Goal: Task Accomplishment & Management: Complete application form

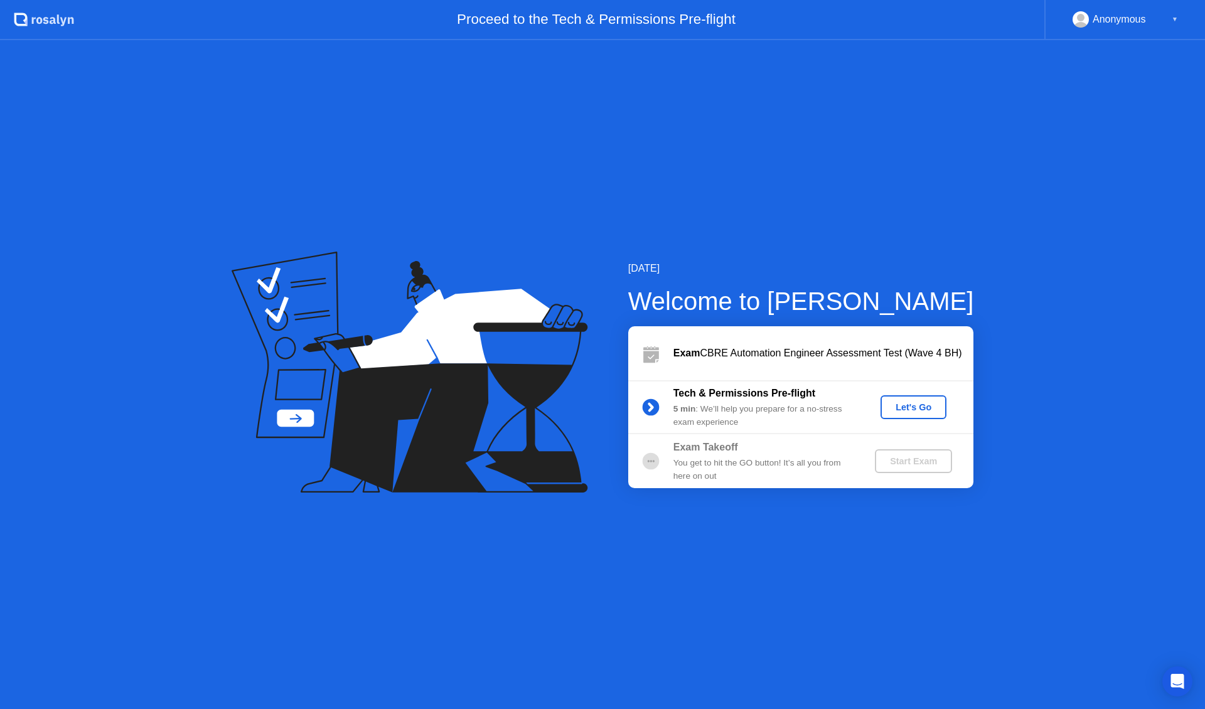
click at [922, 402] on div "Let's Go" at bounding box center [914, 407] width 56 height 10
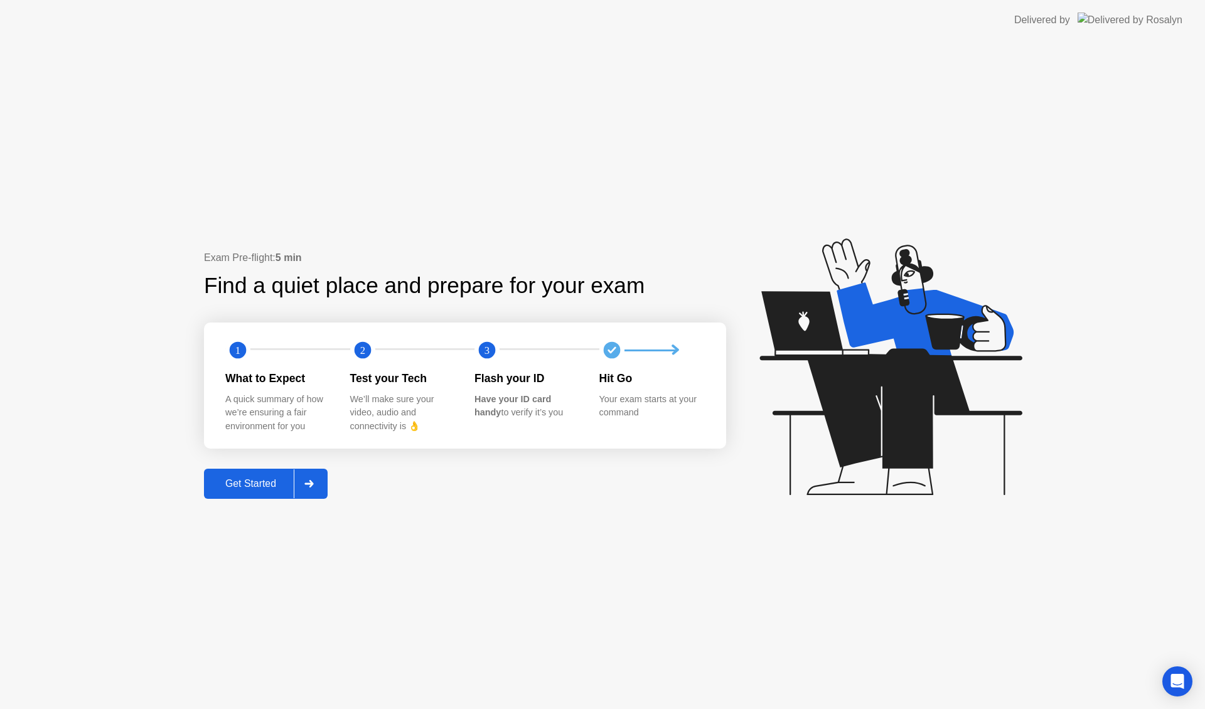
click at [316, 482] on div at bounding box center [309, 483] width 30 height 29
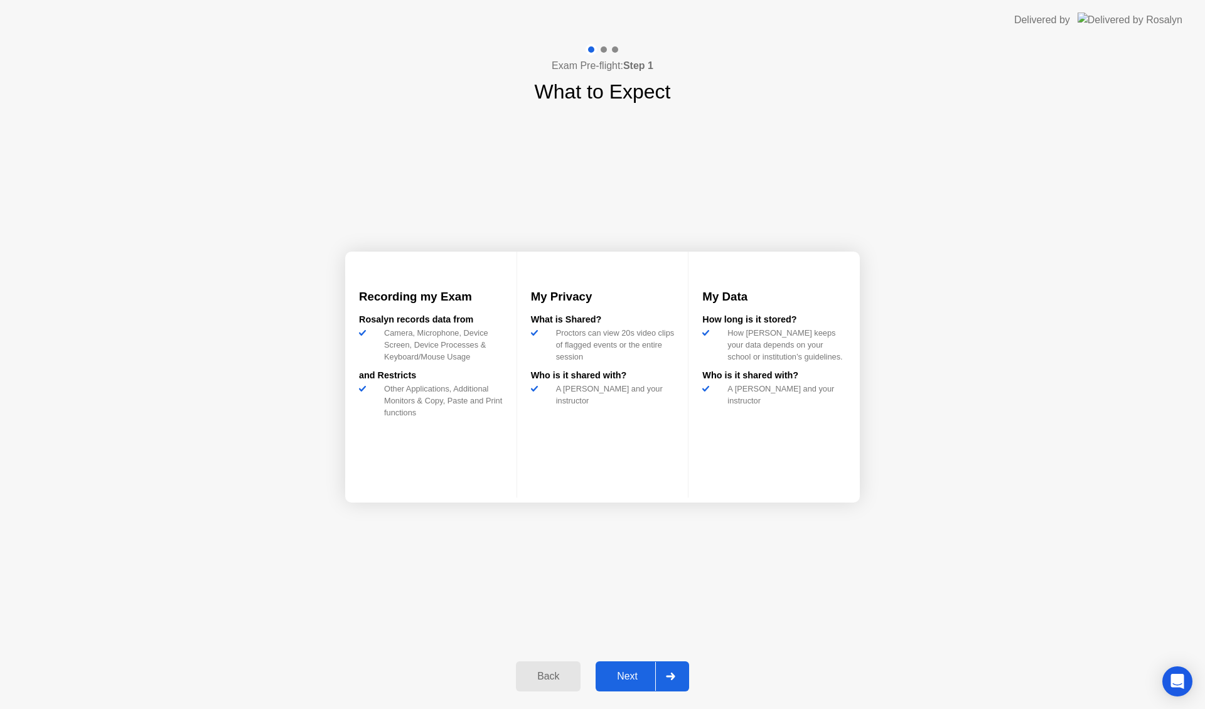
click at [630, 673] on div "Next" at bounding box center [627, 676] width 56 height 11
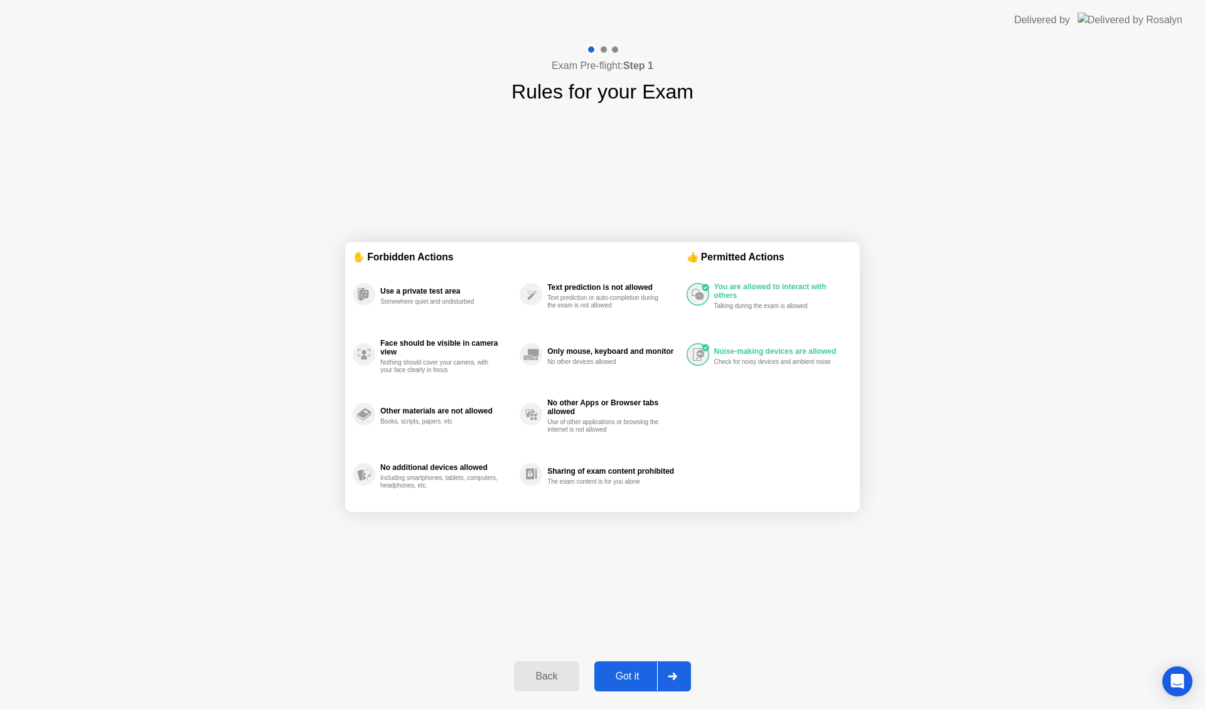
click at [645, 675] on div "Got it" at bounding box center [627, 676] width 59 height 11
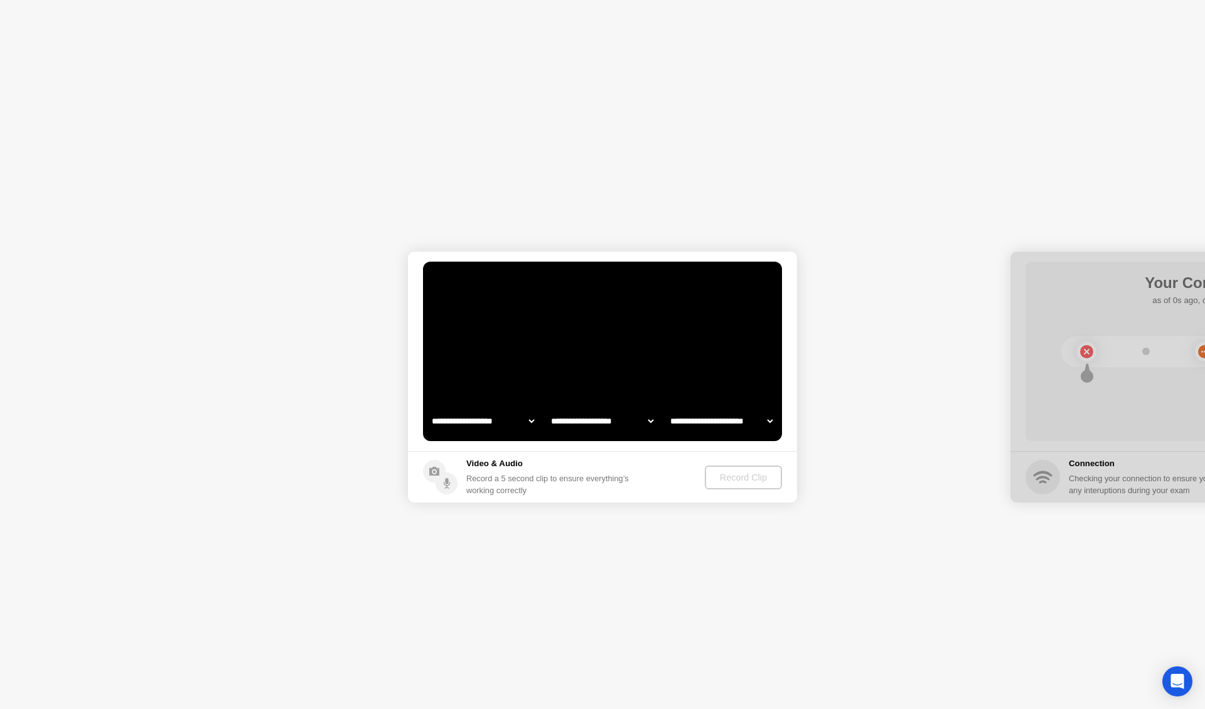
select select "**********"
select select "*******"
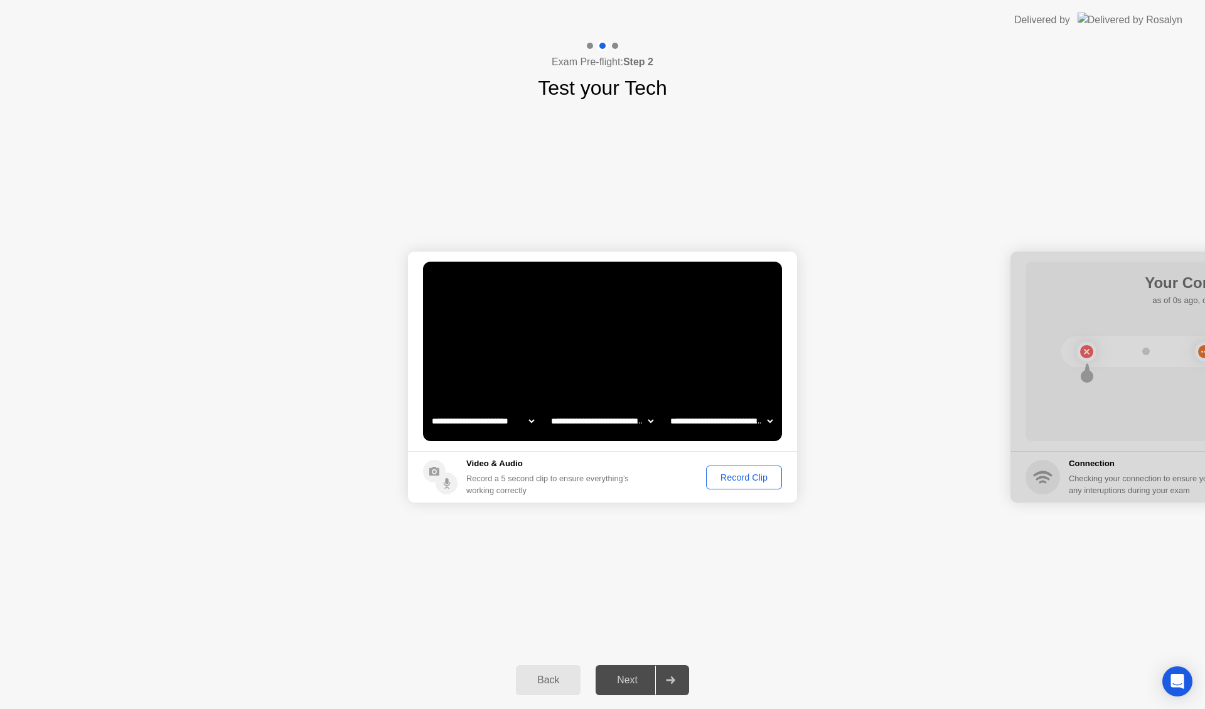
click at [727, 481] on div "Record Clip" at bounding box center [743, 478] width 67 height 10
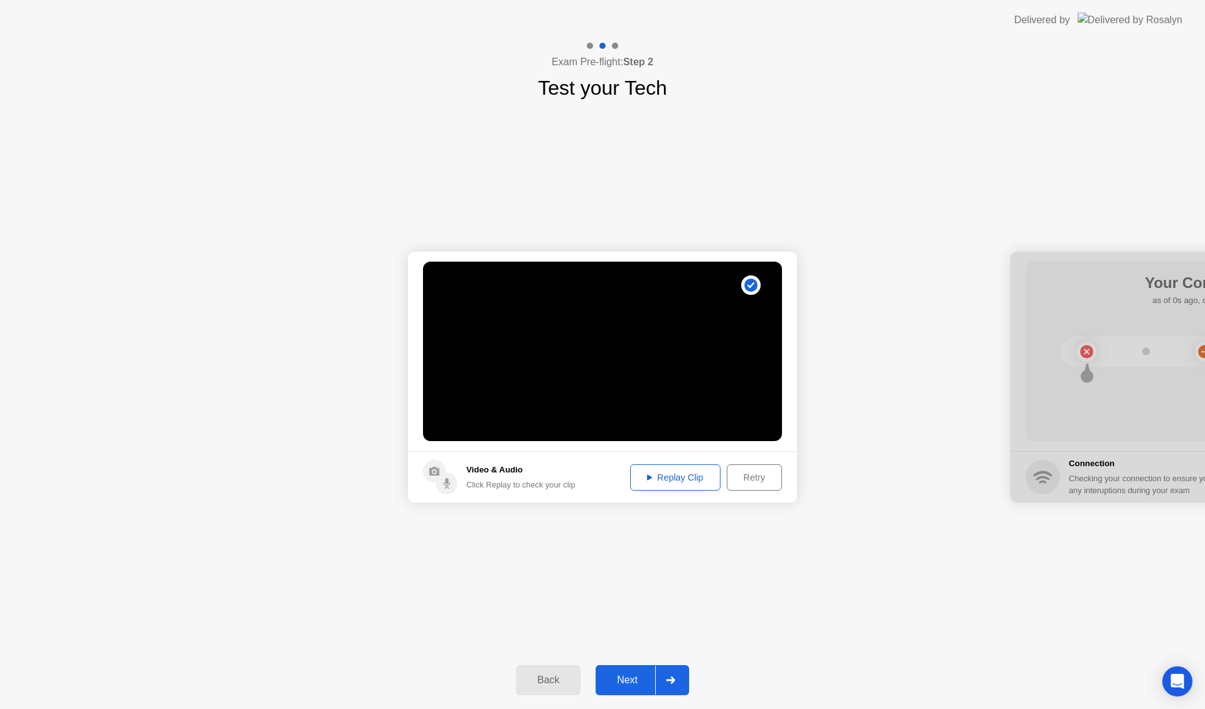
click at [667, 475] on div "Replay Clip" at bounding box center [676, 478] width 82 height 10
click at [686, 478] on div "Replay Clip" at bounding box center [676, 478] width 82 height 10
click at [630, 680] on div "Next" at bounding box center [627, 680] width 56 height 11
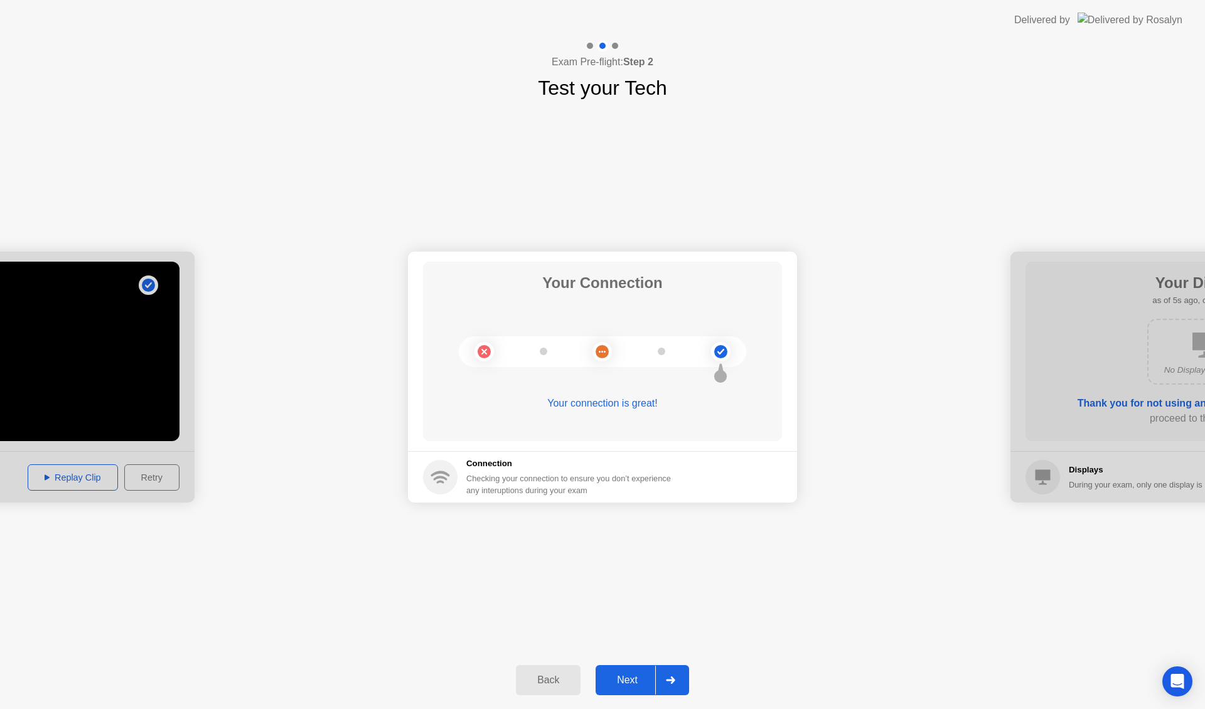
click at [626, 671] on button "Next" at bounding box center [643, 680] width 94 height 30
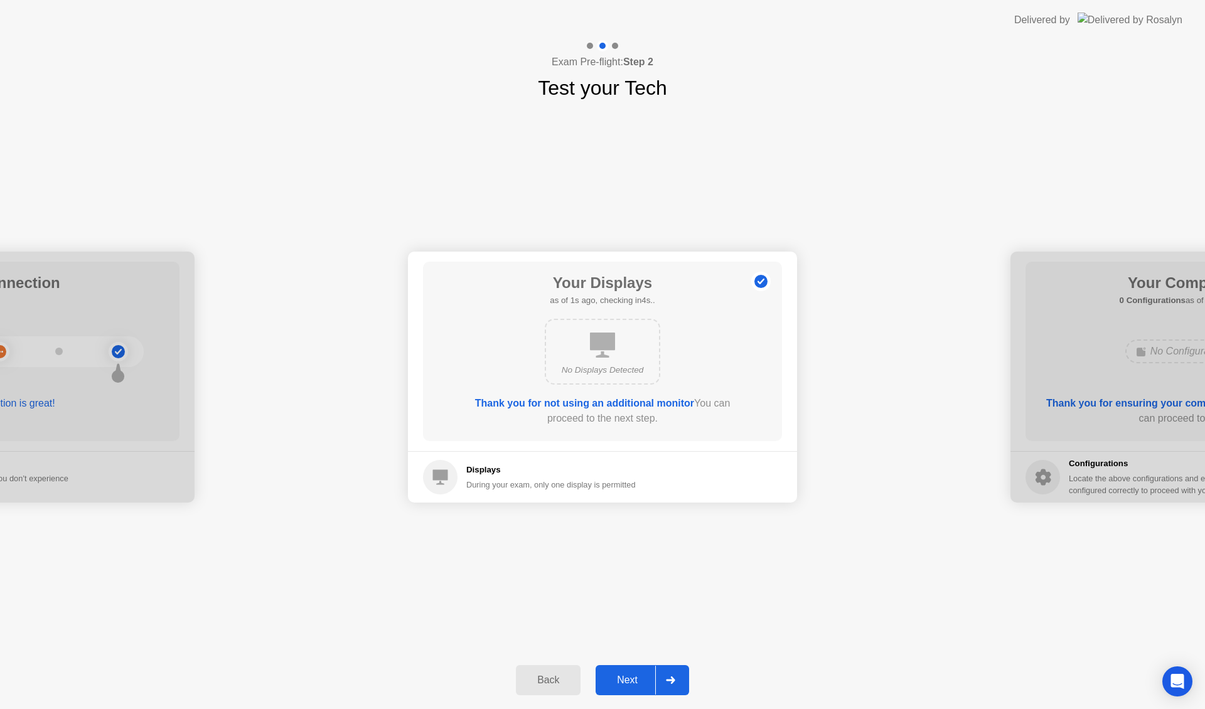
click at [631, 671] on button "Next" at bounding box center [643, 680] width 94 height 30
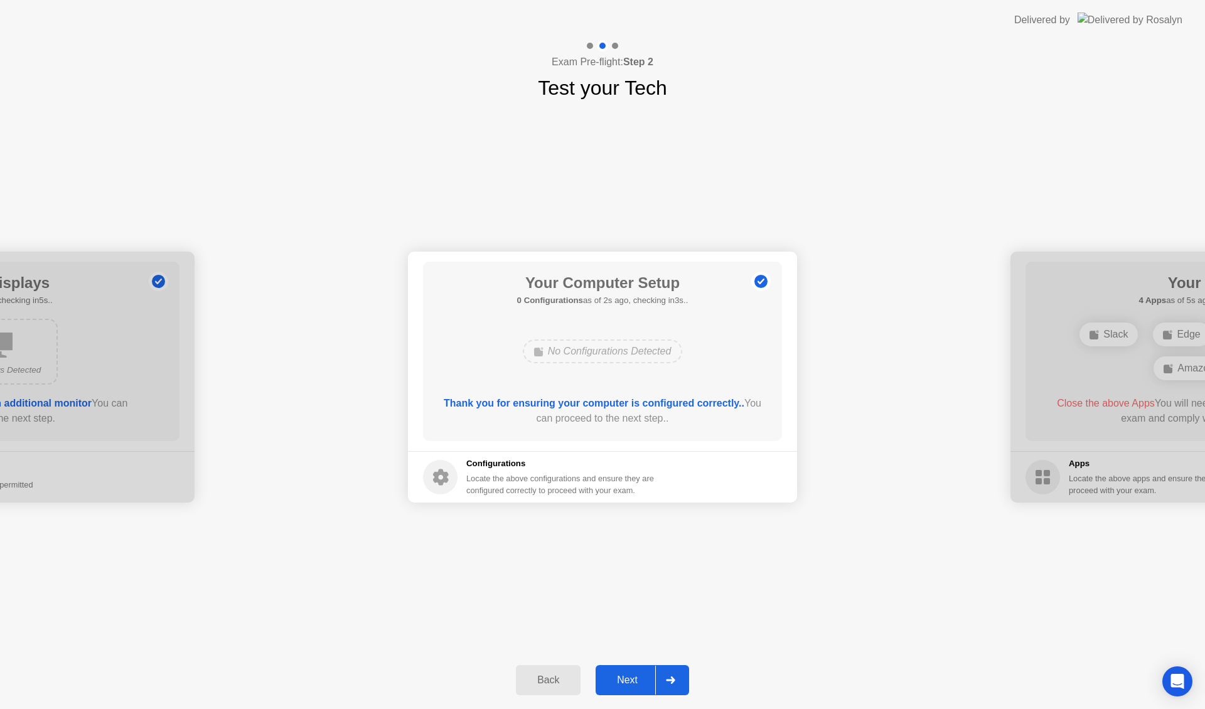
click at [634, 675] on div "Next" at bounding box center [627, 680] width 56 height 11
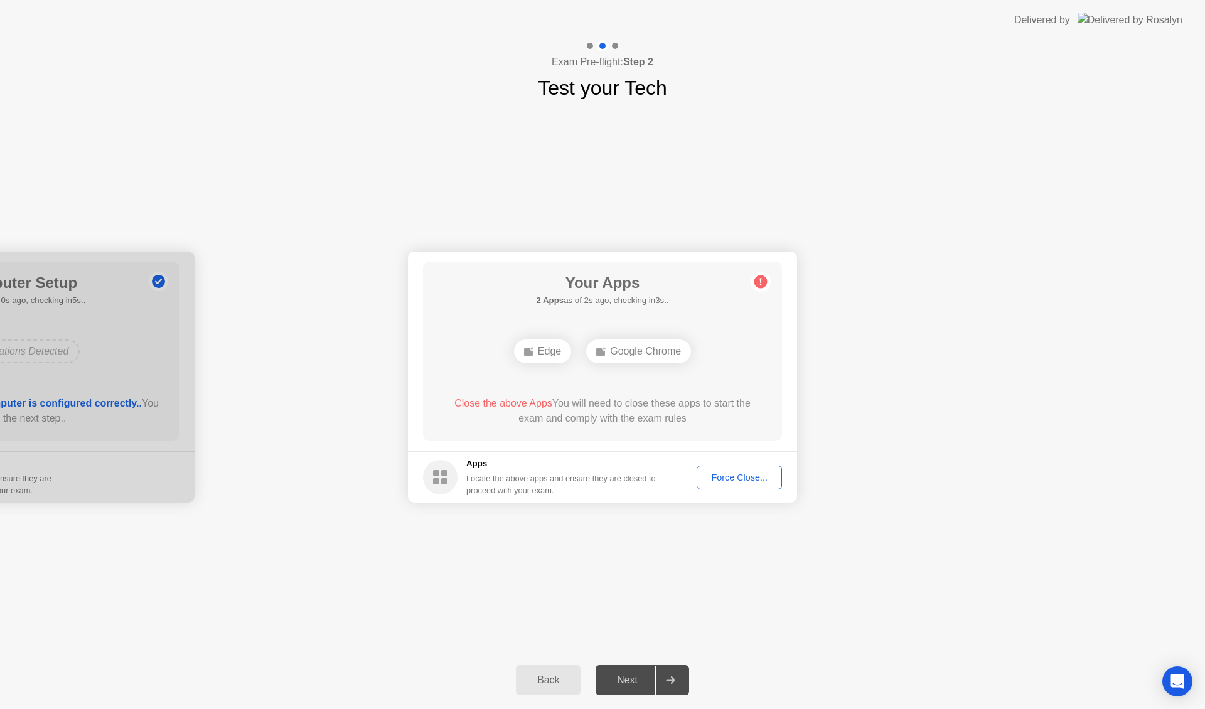
click at [732, 477] on div "Force Close..." at bounding box center [739, 478] width 77 height 10
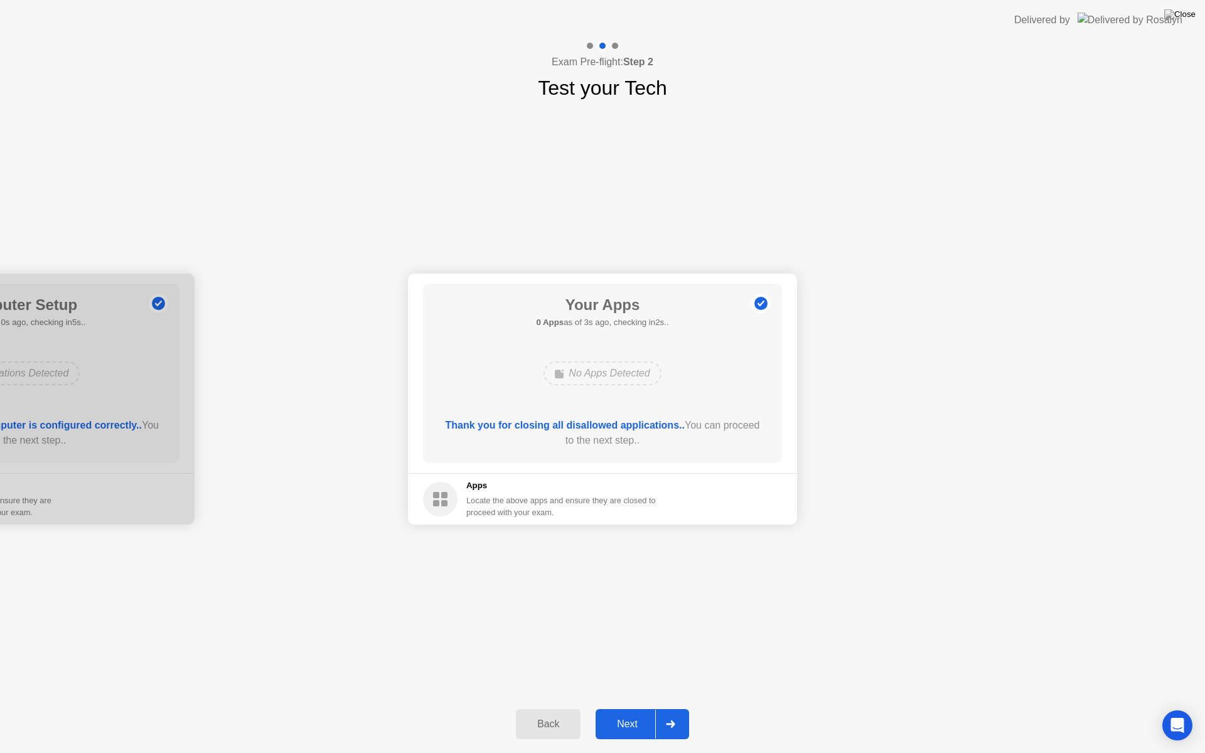
click at [631, 709] on div "Next" at bounding box center [627, 724] width 56 height 11
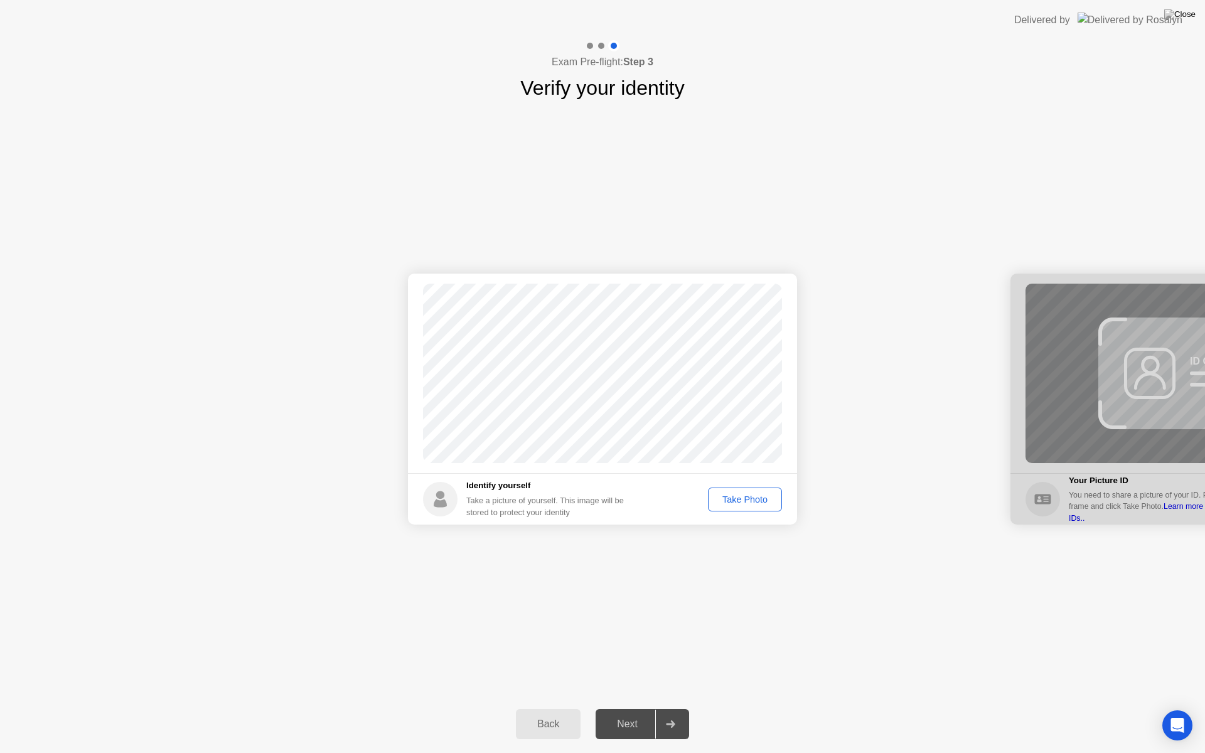
click at [744, 503] on div "Take Photo" at bounding box center [744, 500] width 65 height 10
click at [630, 709] on div "Next" at bounding box center [627, 724] width 56 height 11
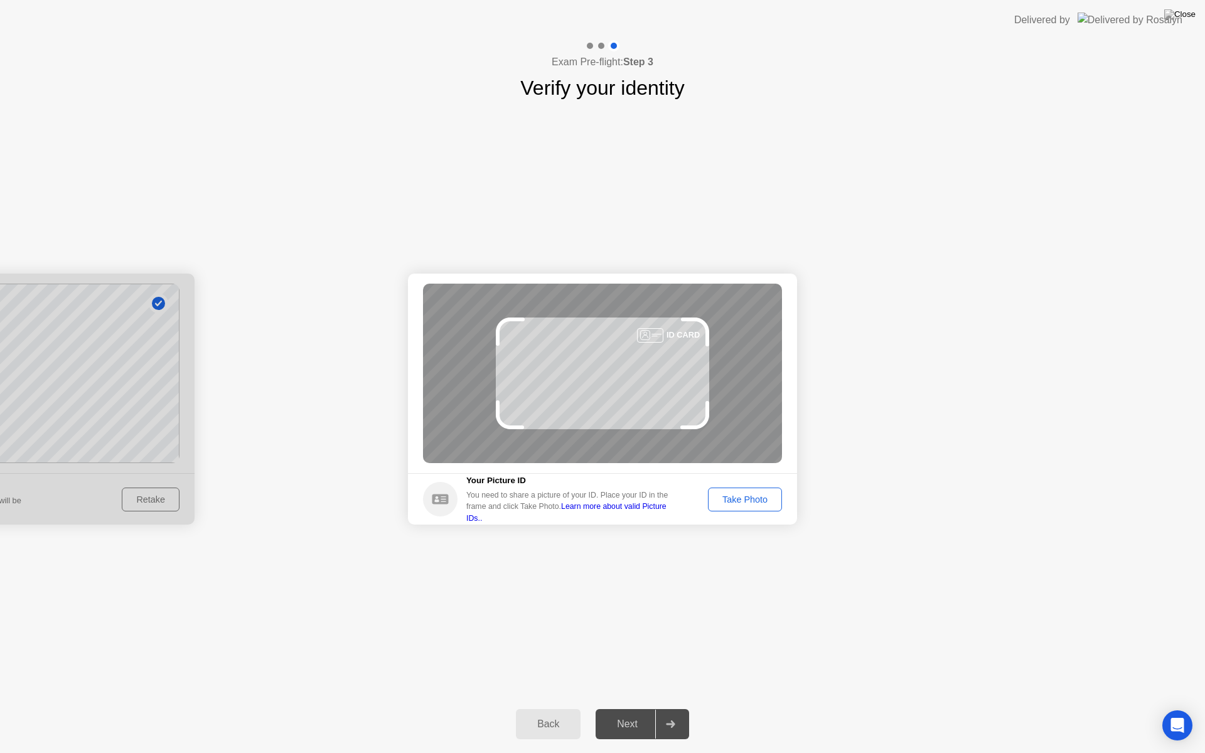
click at [761, 503] on div "Take Photo" at bounding box center [744, 500] width 65 height 10
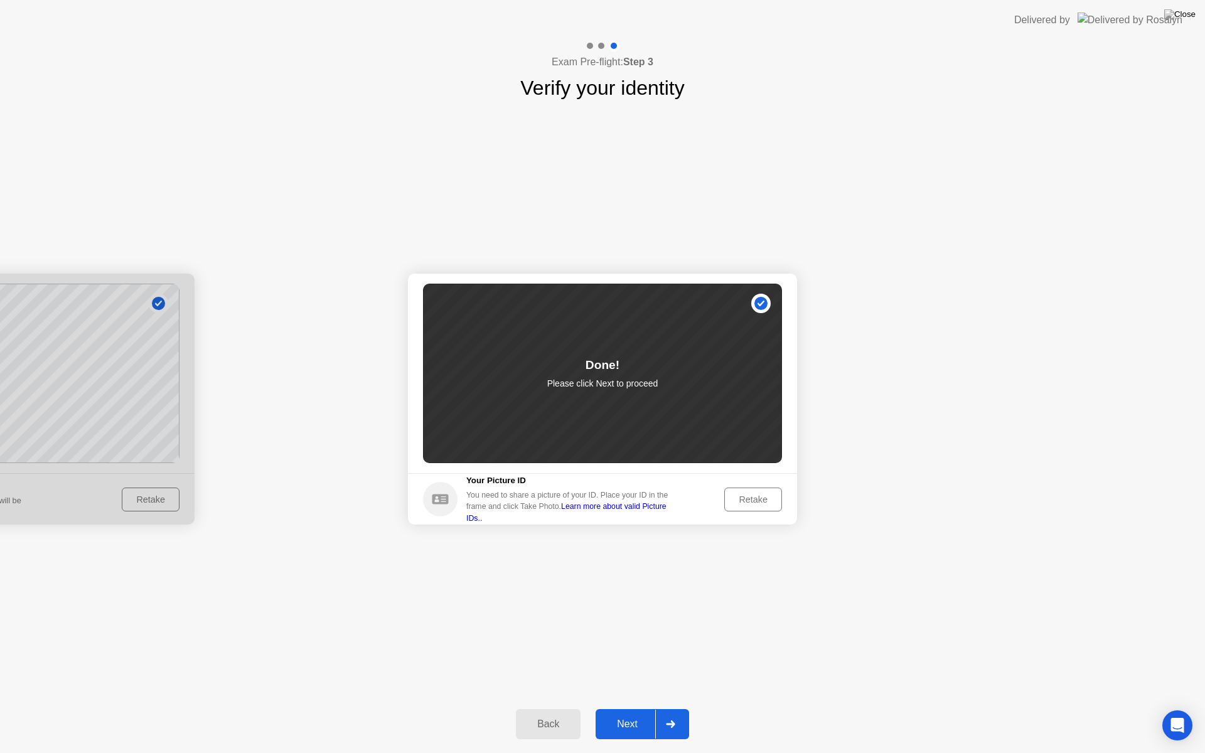
click at [630, 709] on div "Next" at bounding box center [627, 724] width 56 height 11
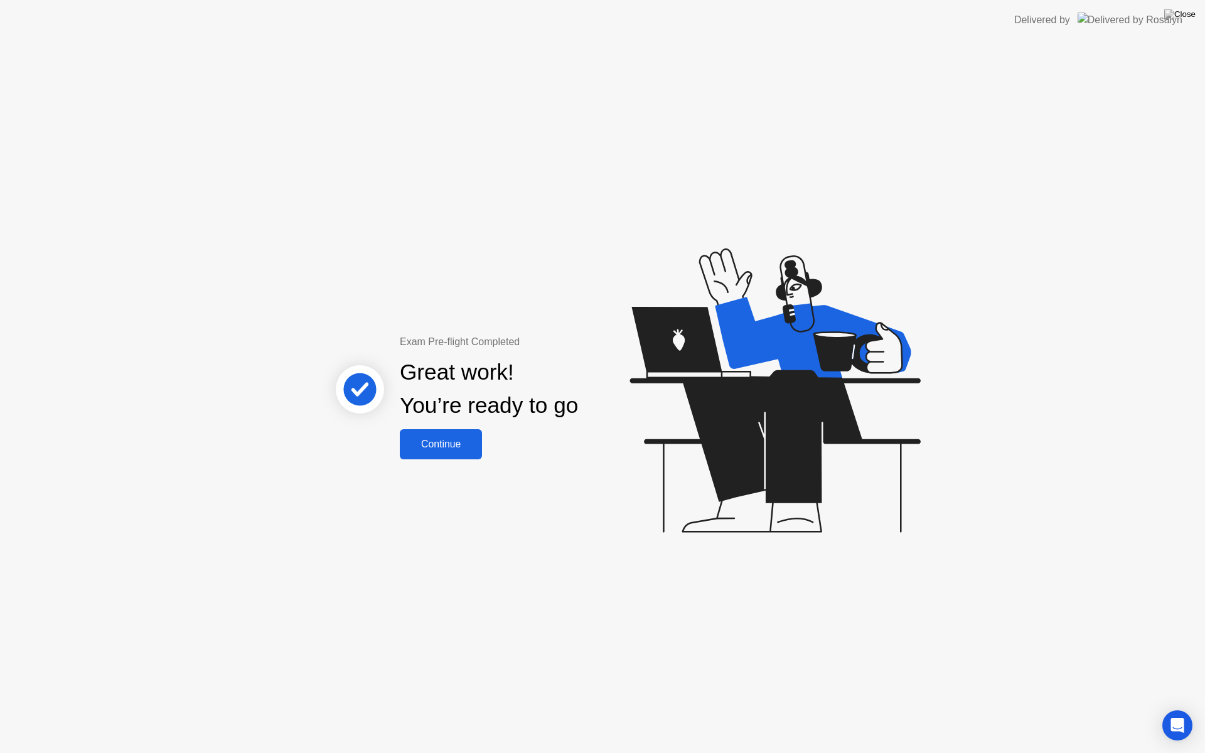
click at [453, 447] on div "Continue" at bounding box center [441, 444] width 75 height 11
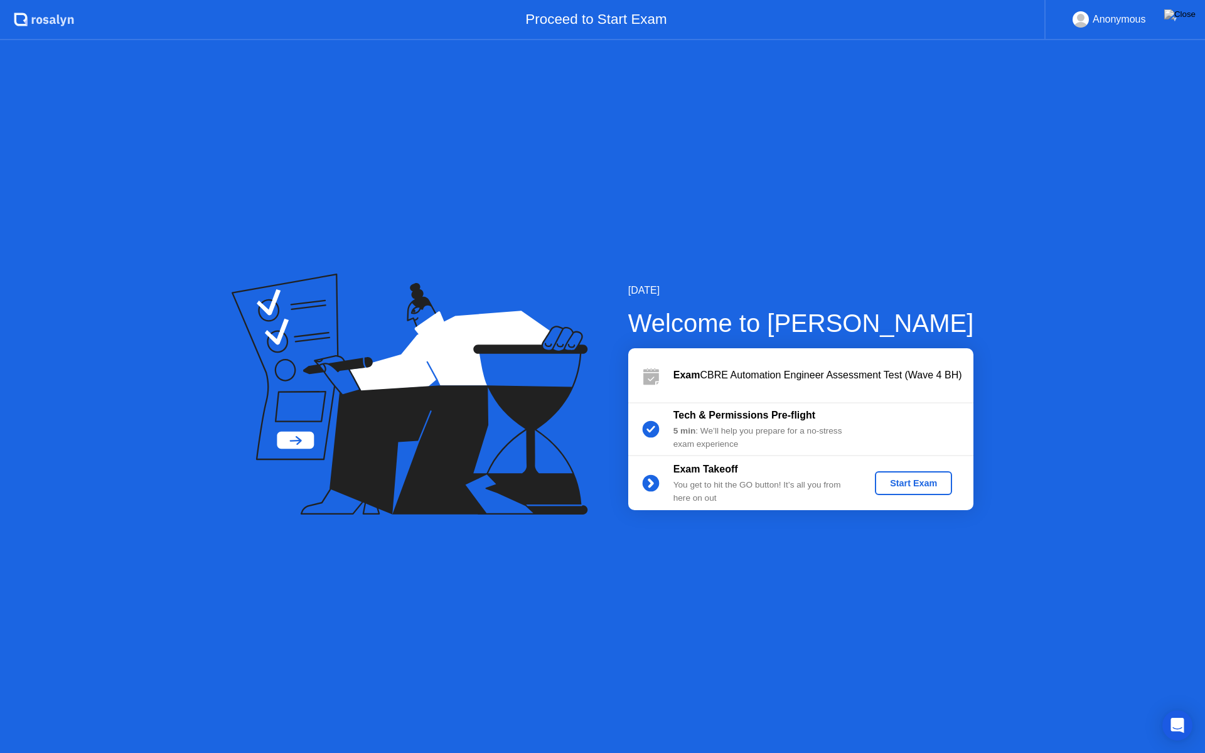
click at [914, 486] on div "Start Exam" at bounding box center [913, 483] width 67 height 10
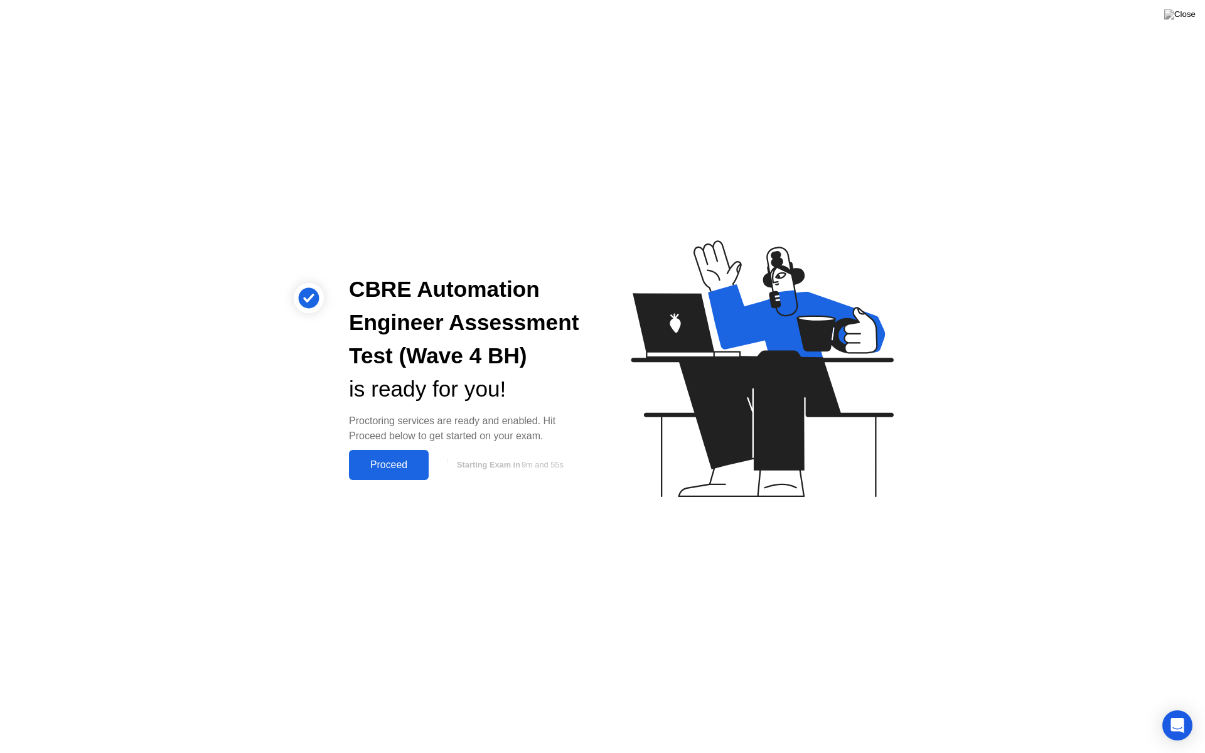
click at [402, 462] on div "Proceed" at bounding box center [389, 464] width 72 height 11
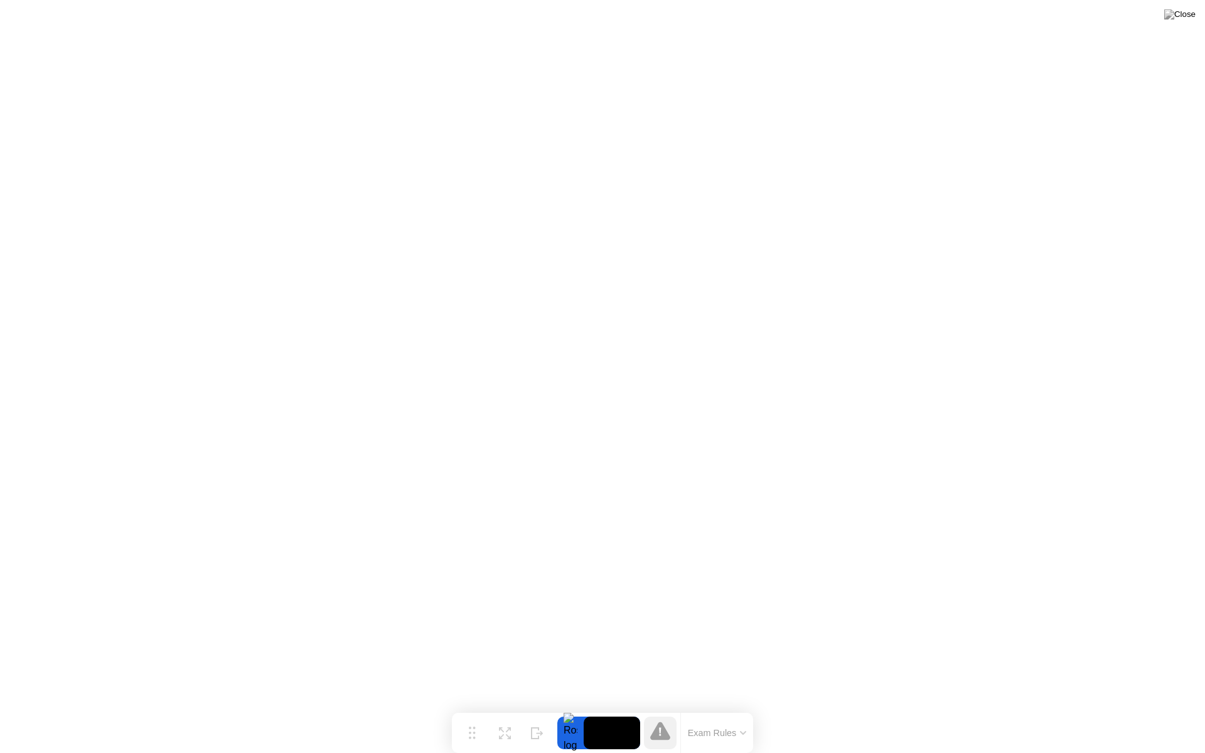
click at [732, 709] on button "Exam Rules" at bounding box center [717, 732] width 67 height 11
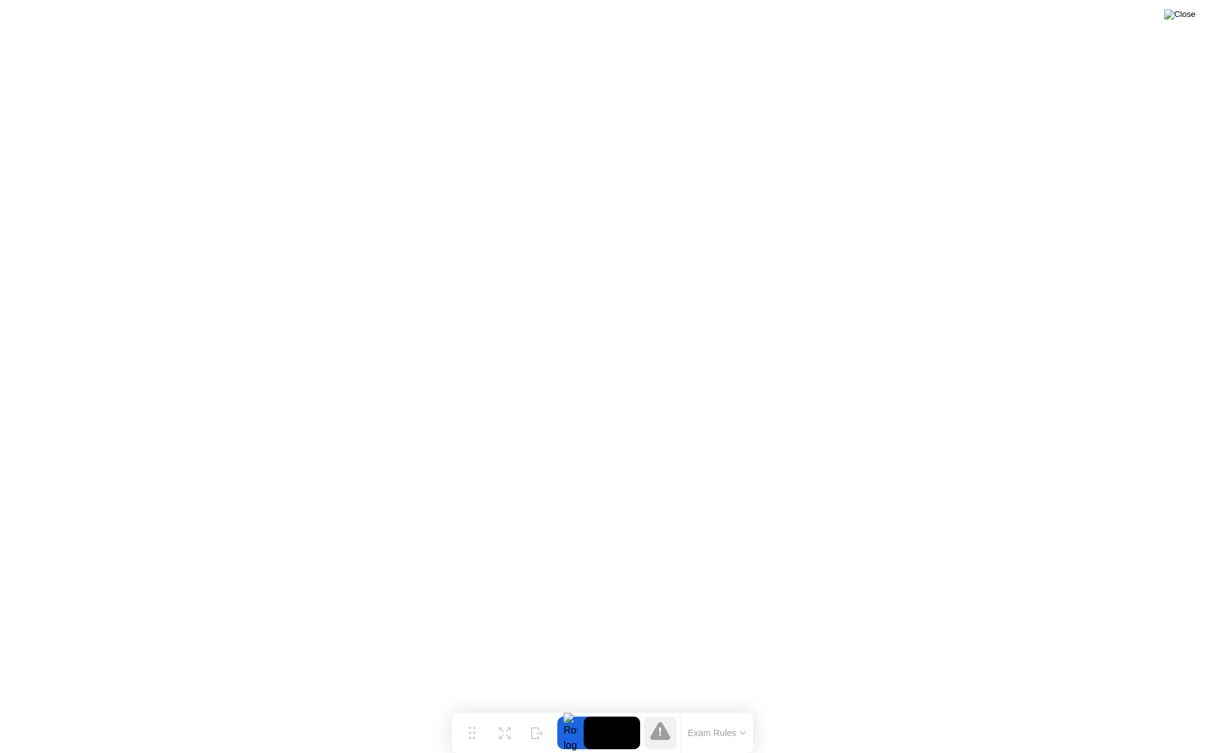
click at [1188, 12] on img at bounding box center [1179, 14] width 31 height 10
